Goal: Task Accomplishment & Management: Use online tool/utility

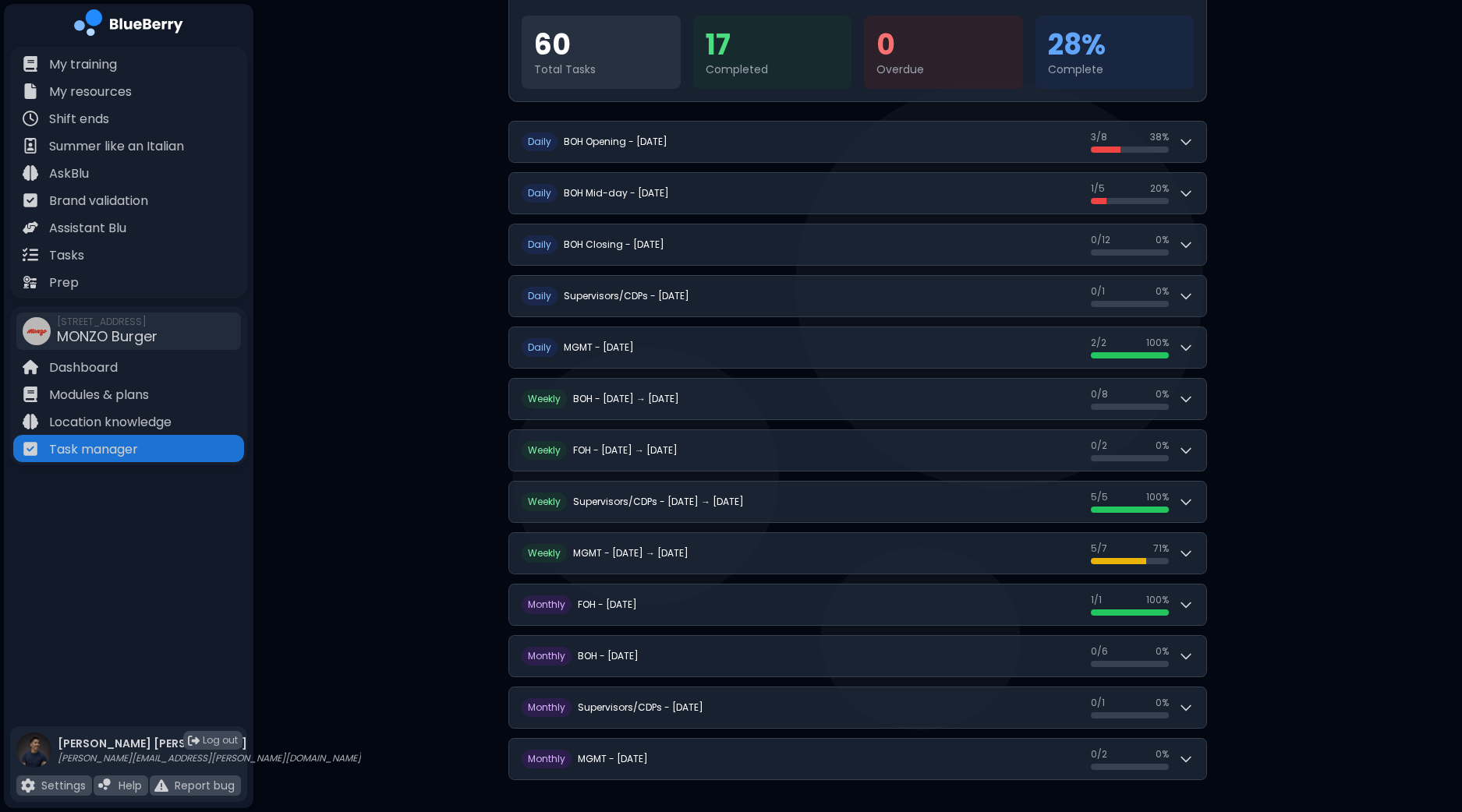
scroll to position [186, 0]
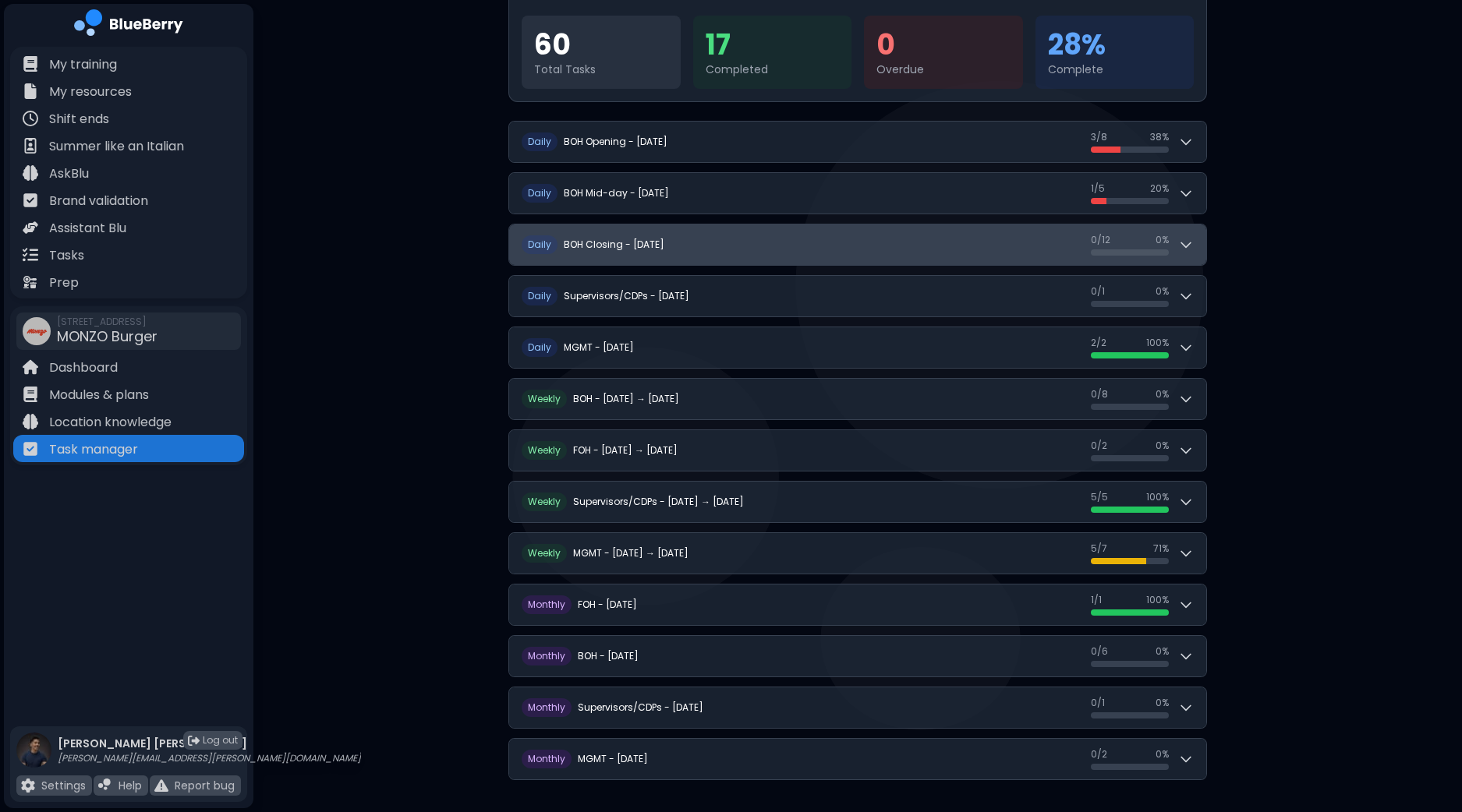
click at [1205, 250] on button "D aily BOH Closing - [DATE] 0 / 12 0 / 12 0 %" at bounding box center [857, 244] width 697 height 40
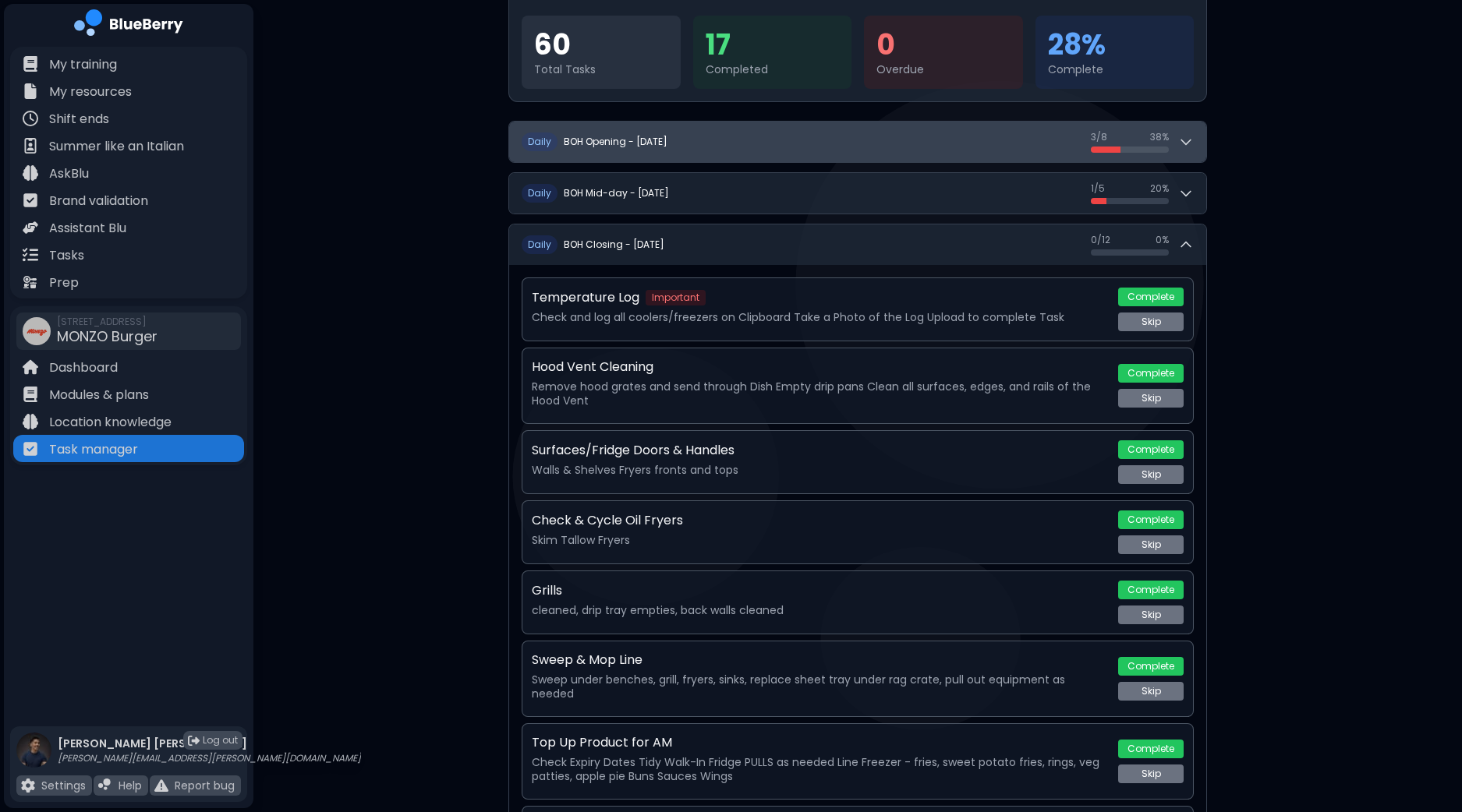
click at [1198, 144] on button "D aily BOH Opening - [DATE] 3 / 8 3 / 8 38 %" at bounding box center [857, 141] width 697 height 40
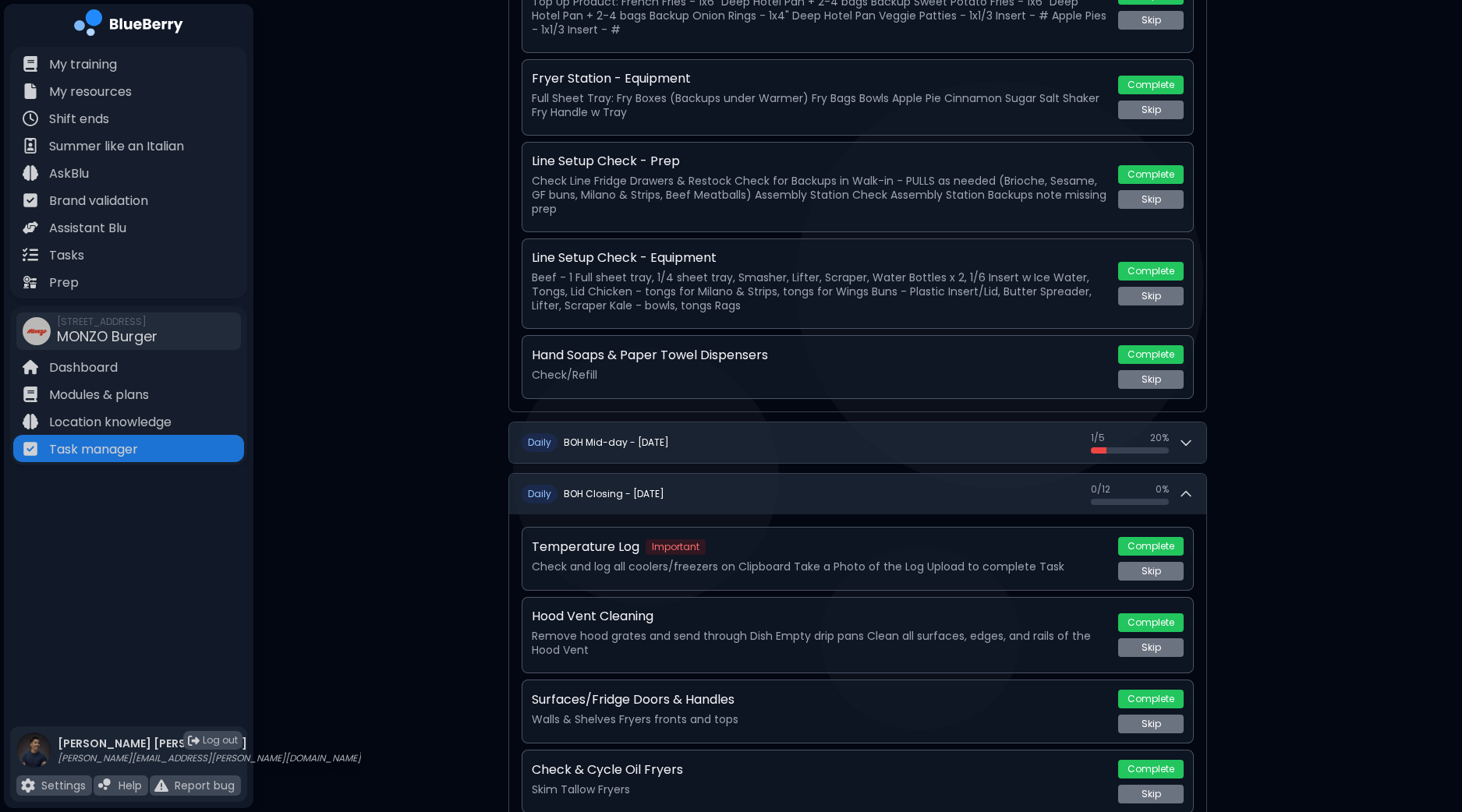
scroll to position [689, 0]
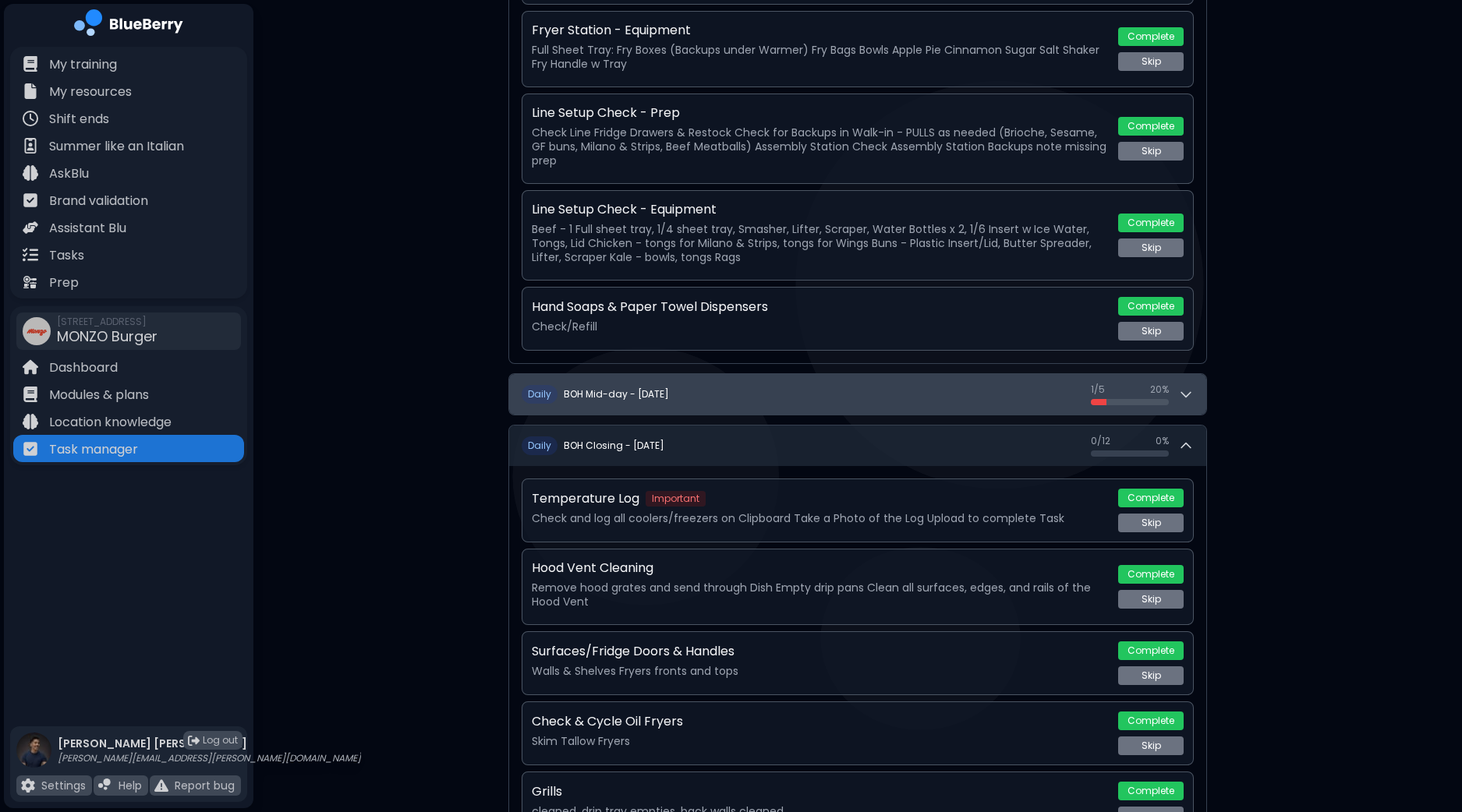
click at [1190, 386] on icon at bounding box center [1186, 394] width 16 height 16
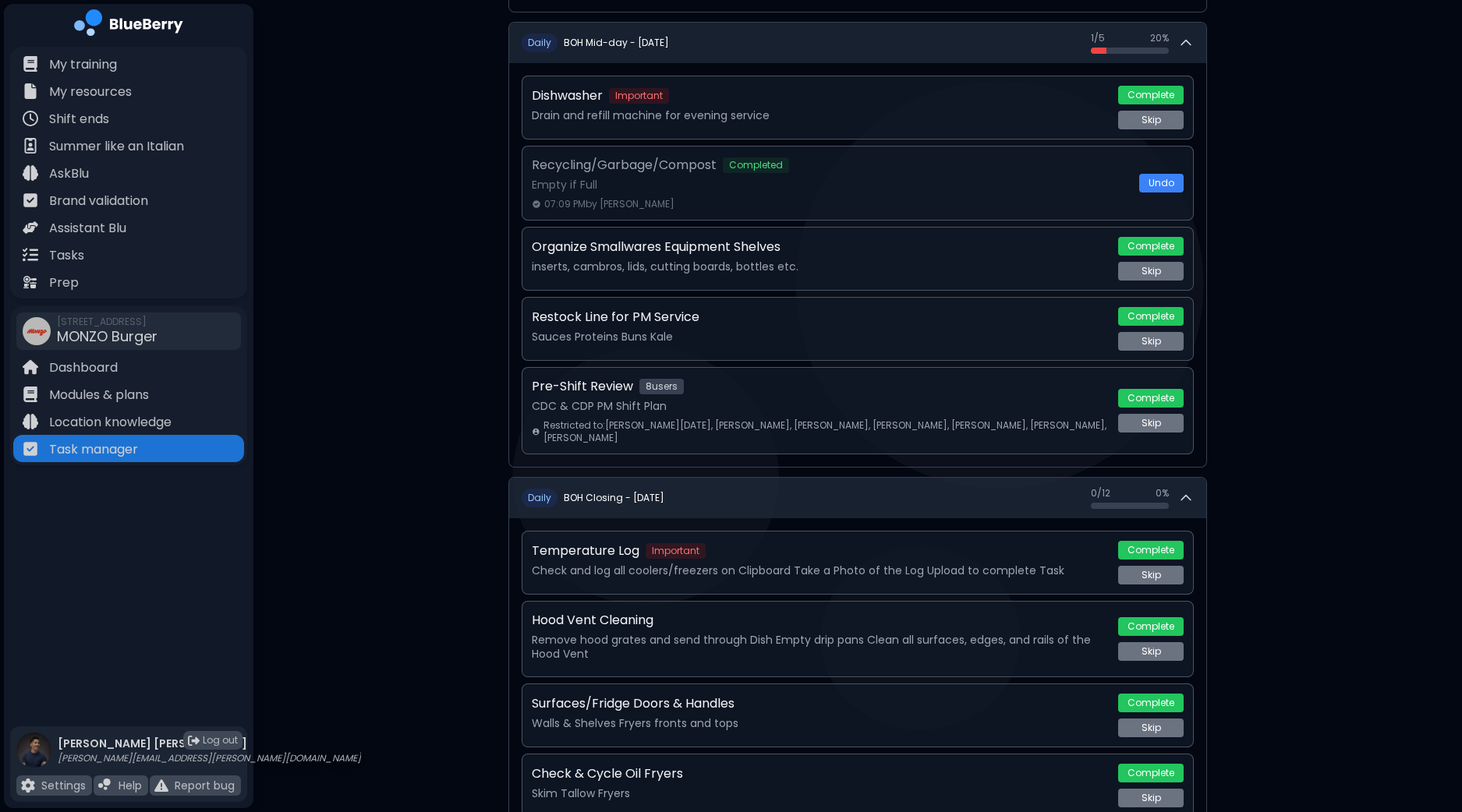
scroll to position [1059, 0]
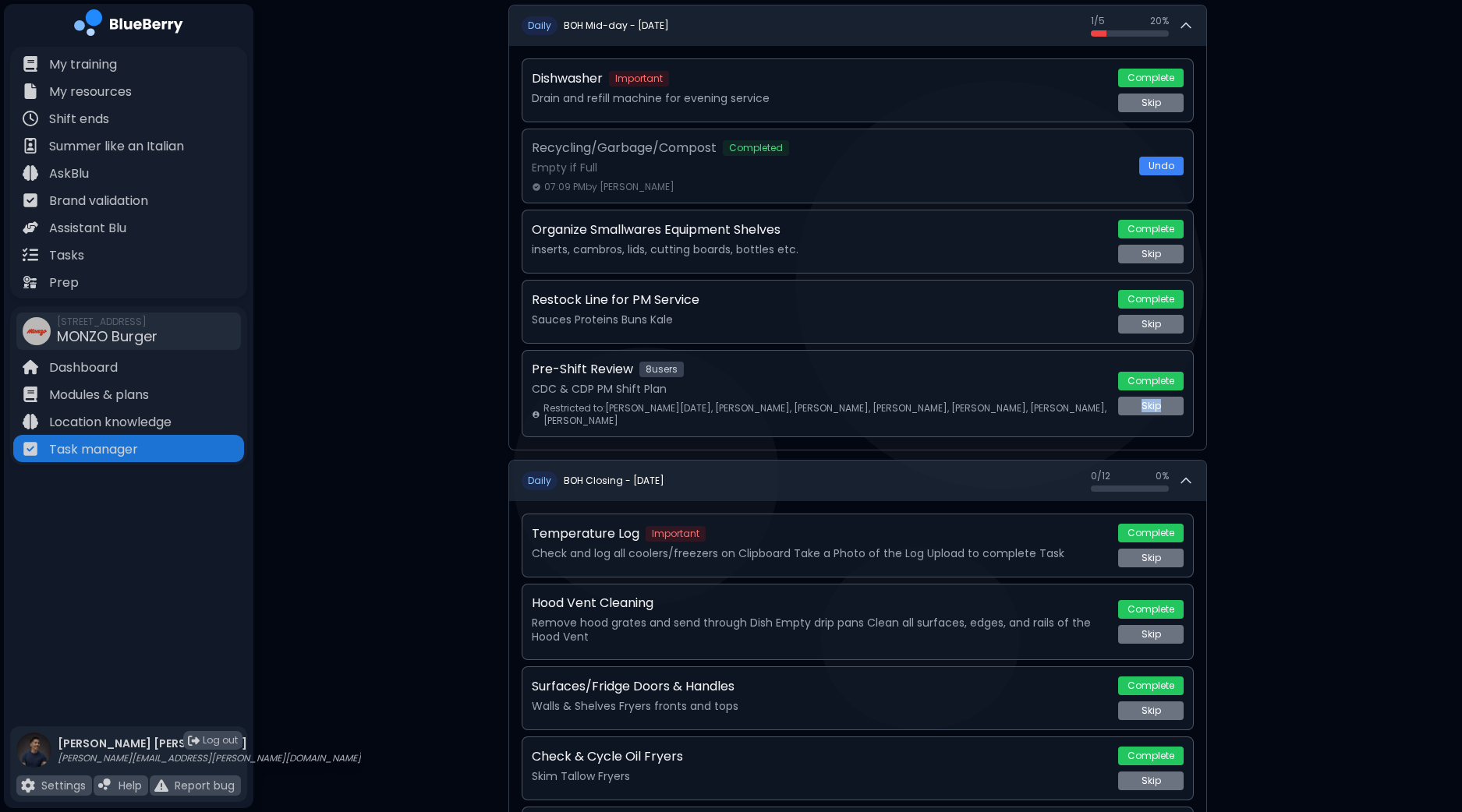
drag, startPoint x: 1461, startPoint y: 341, endPoint x: 1455, endPoint y: 404, distance: 63.3
click at [1455, 404] on div "**********" at bounding box center [858, 471] width 1209 height 3060
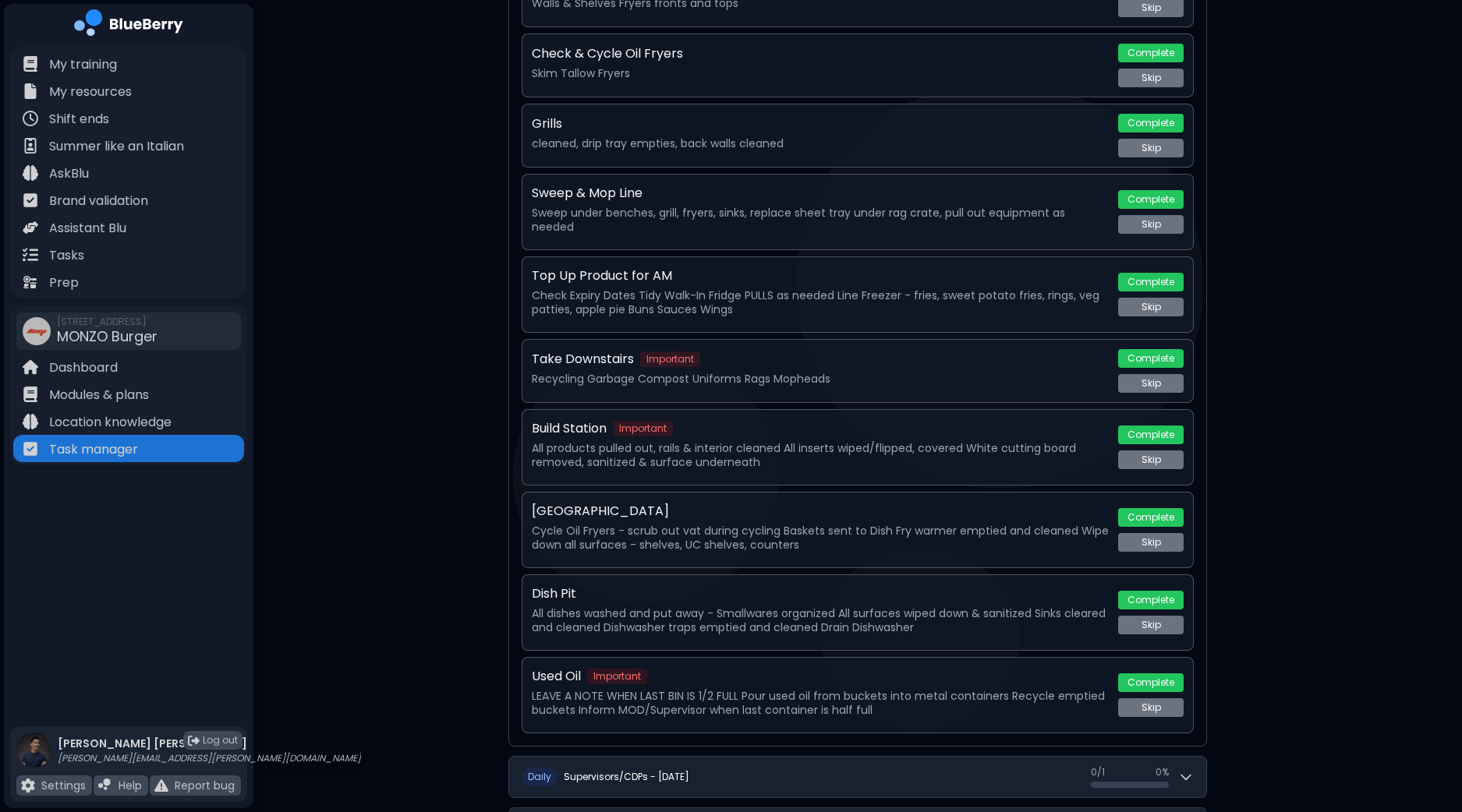
scroll to position [1767, 0]
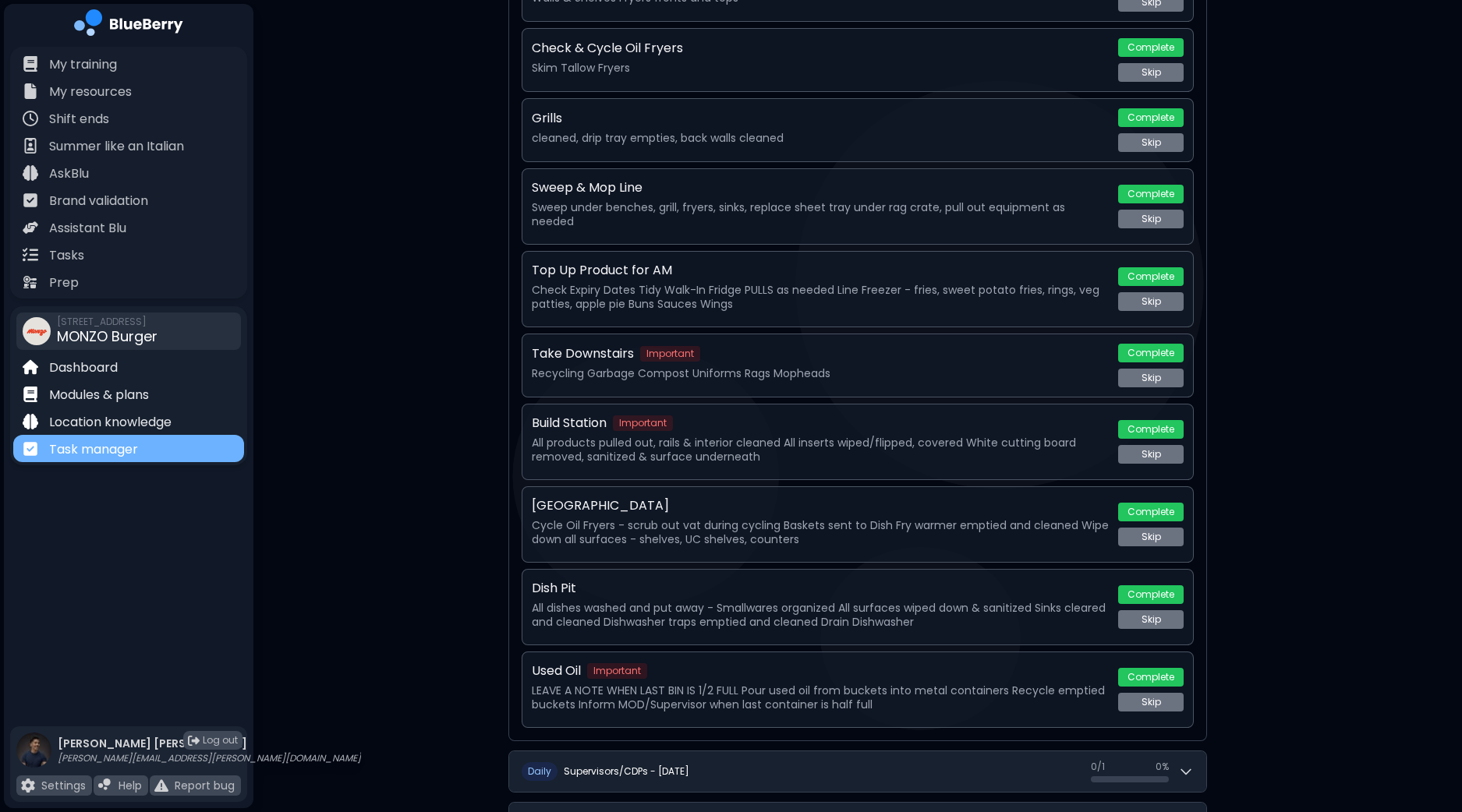
click at [76, 446] on p "Task manager" at bounding box center [93, 450] width 89 height 19
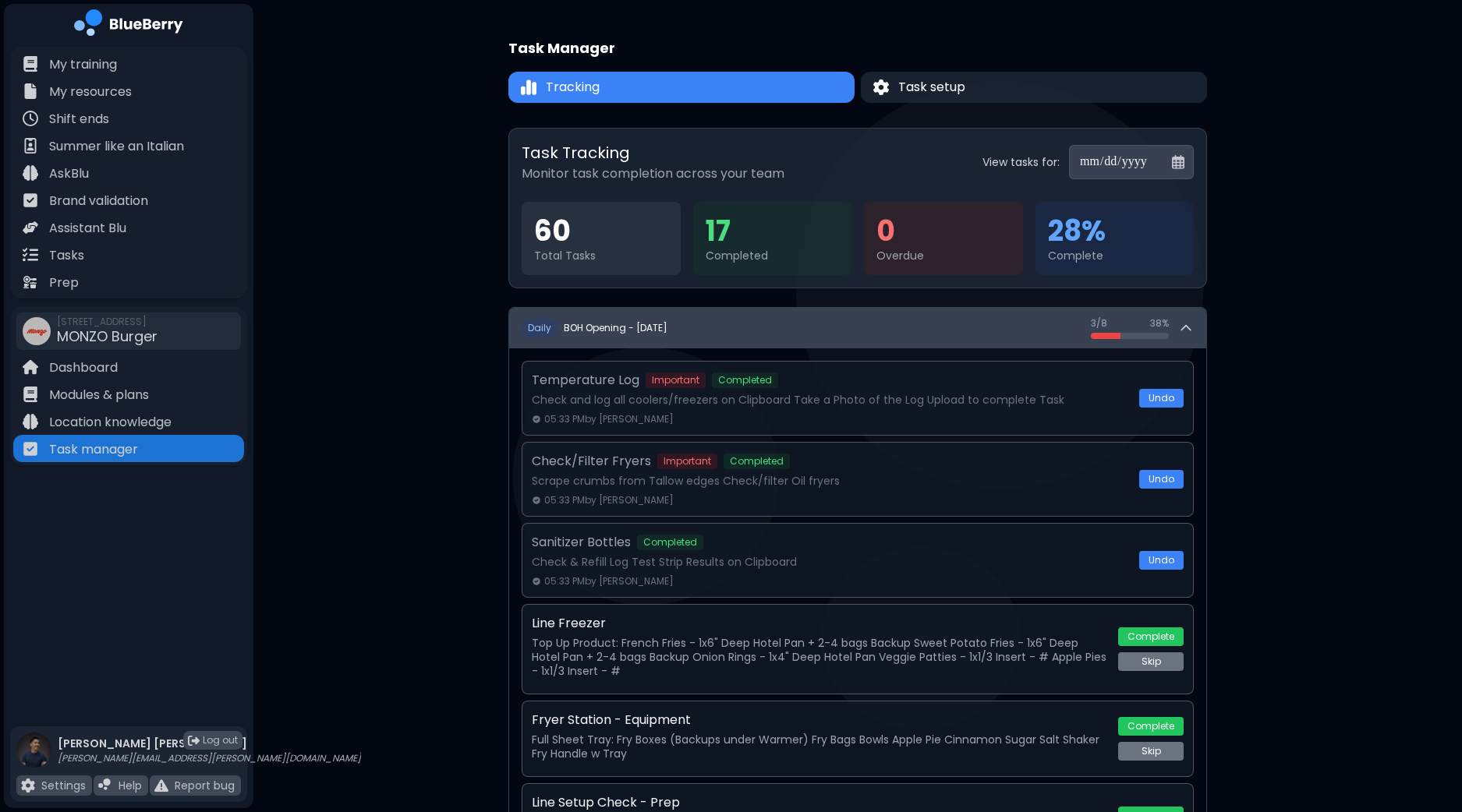
click at [1196, 326] on button "D aily BOH Opening - [DATE] 3 / 8 3 / 8 38 %" at bounding box center [857, 327] width 697 height 40
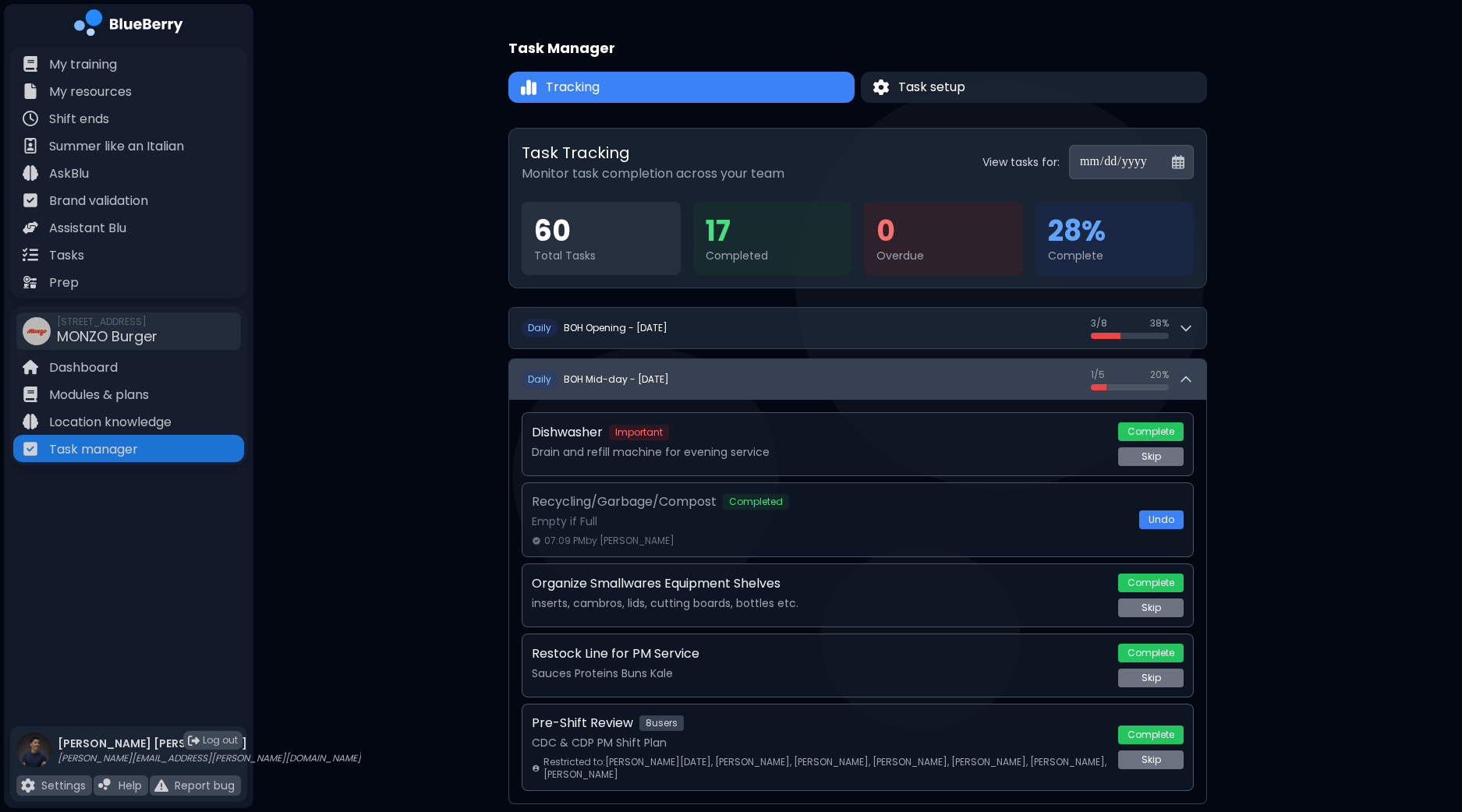
click at [1197, 385] on button "D aily BOH Mid-day - [DATE] 1 / 5 1 / 5 20 %" at bounding box center [857, 379] width 697 height 40
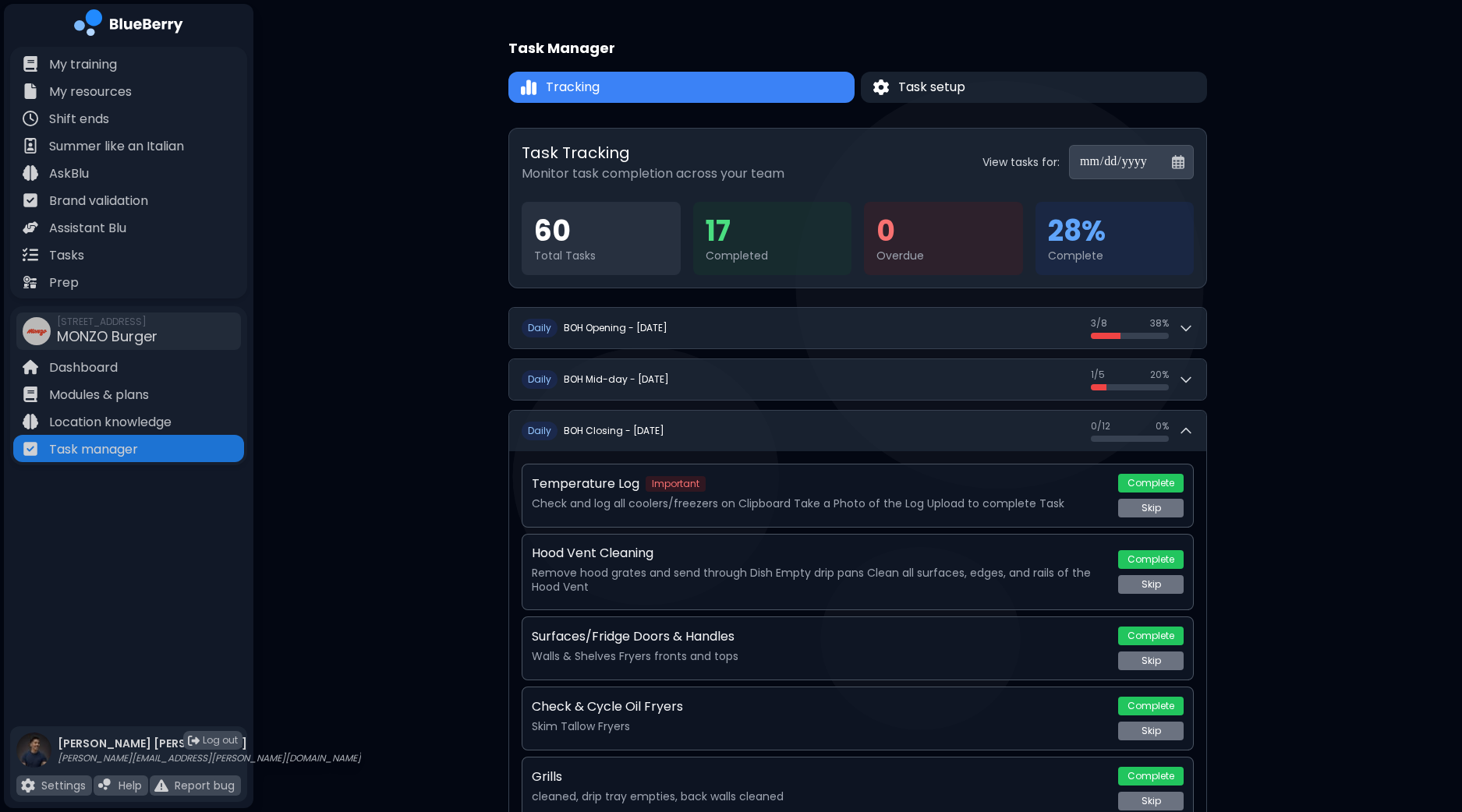
click at [1174, 480] on button "Complete" at bounding box center [1151, 484] width 66 height 19
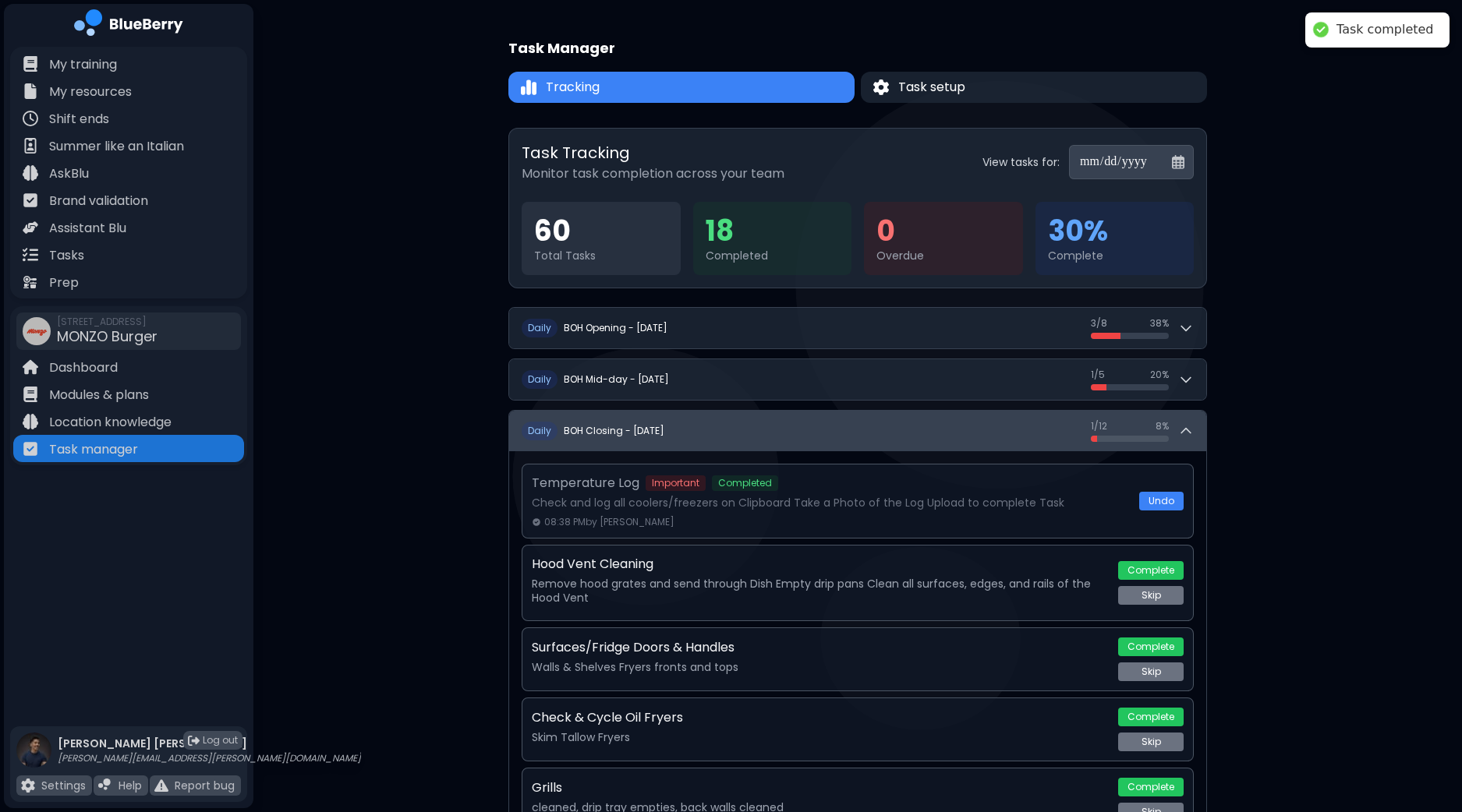
click at [1195, 432] on button "D aily BOH Closing - [DATE] 1 / 12 1 / 12 8 %" at bounding box center [857, 430] width 697 height 40
